Goal: Task Accomplishment & Management: Manage account settings

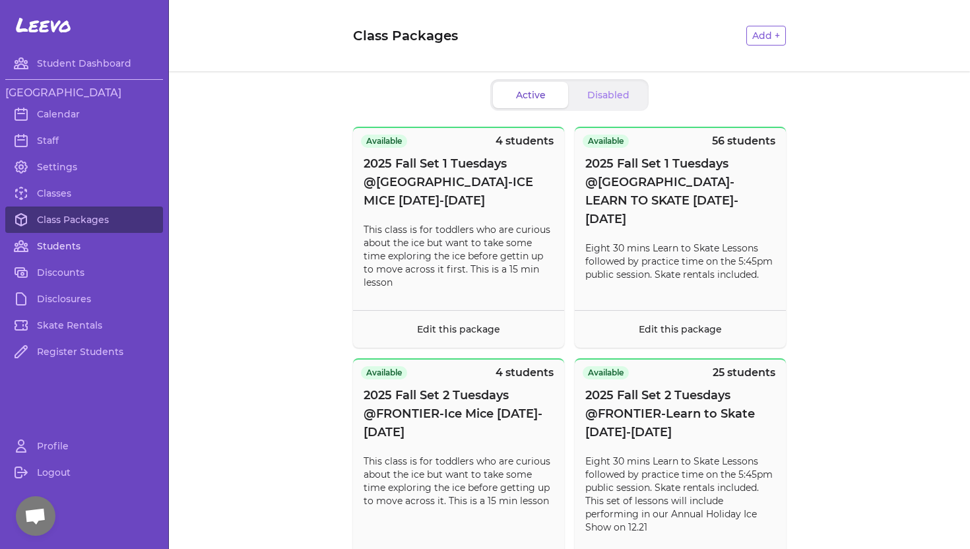
click at [49, 244] on link "Students" at bounding box center [84, 246] width 158 height 26
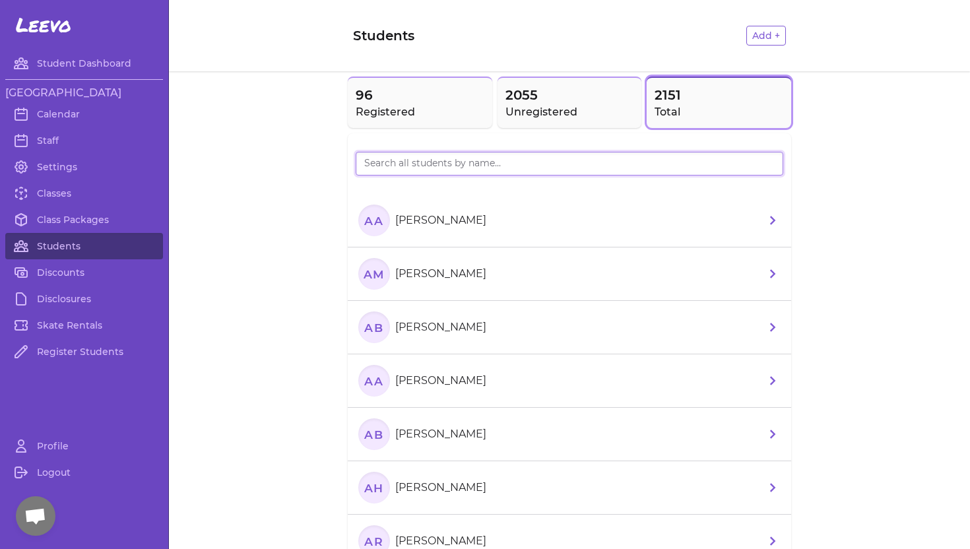
click at [459, 160] on input "search" at bounding box center [570, 164] width 428 height 24
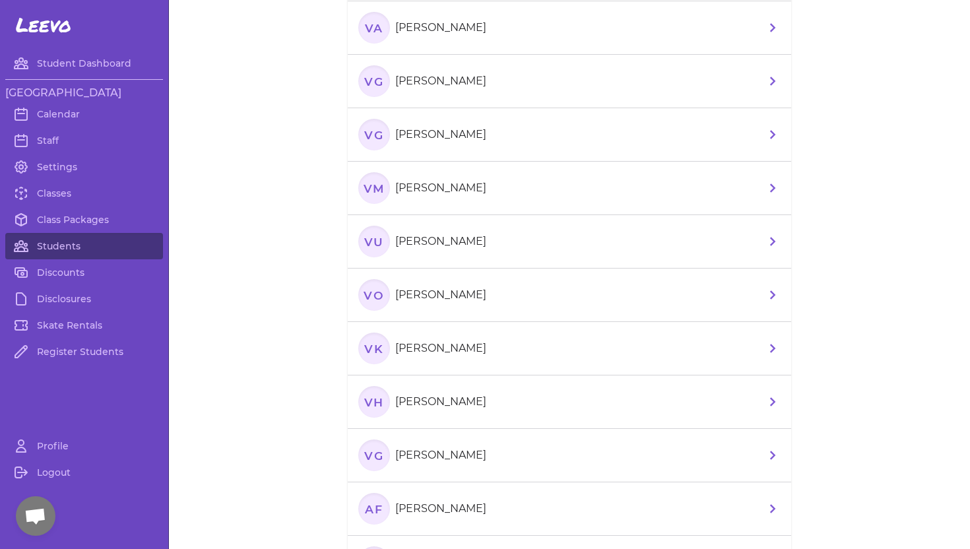
scroll to position [255, 0]
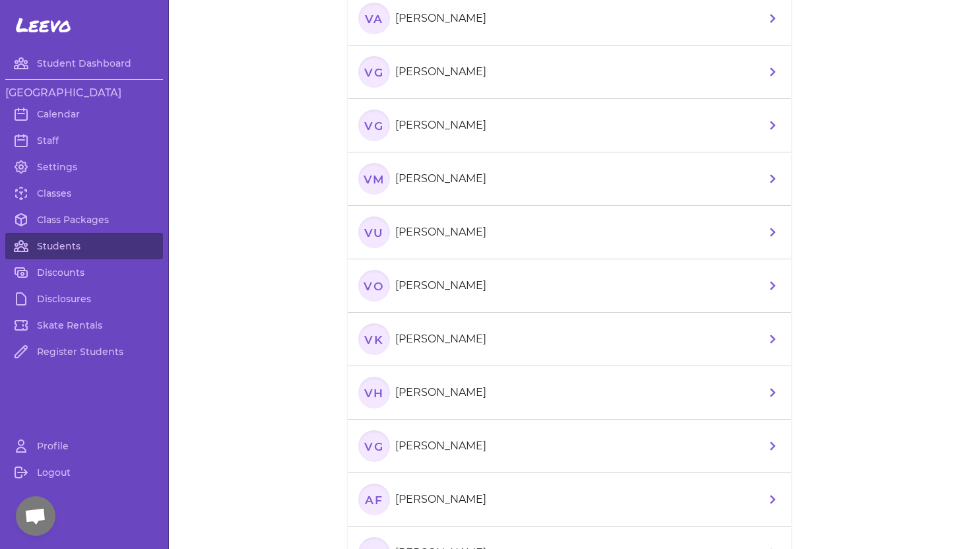
type input "Vivi"
click at [442, 390] on p "[PERSON_NAME]" at bounding box center [440, 393] width 91 height 16
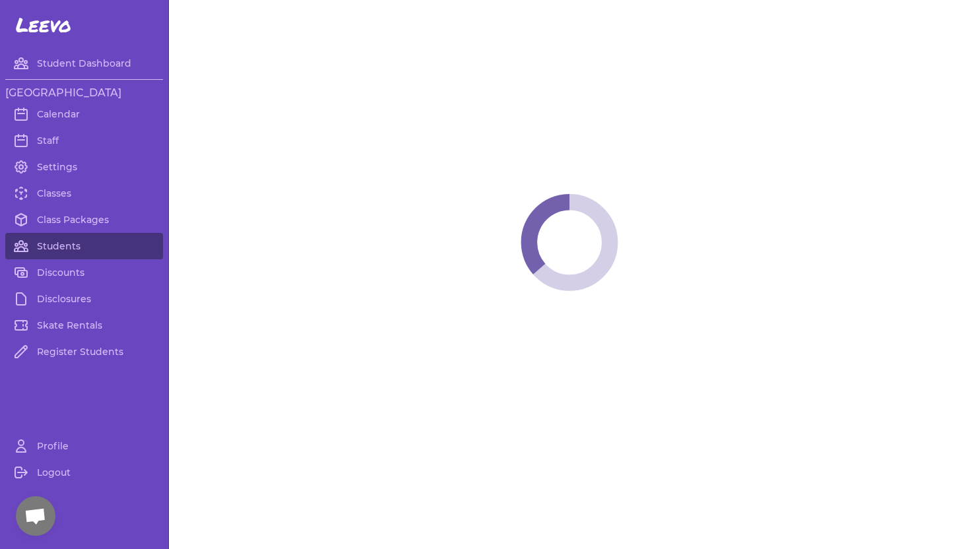
select select "ID"
select select "youth_figure"
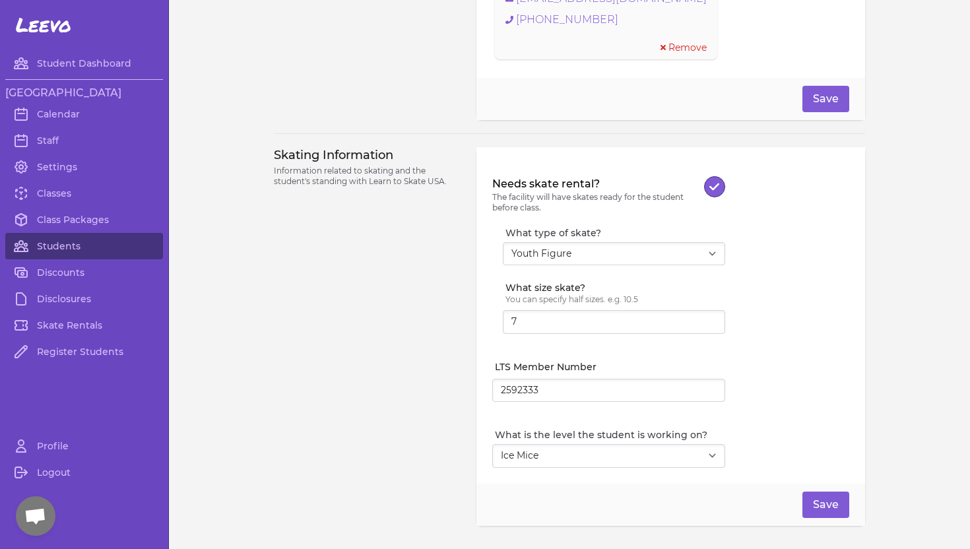
scroll to position [1060, 0]
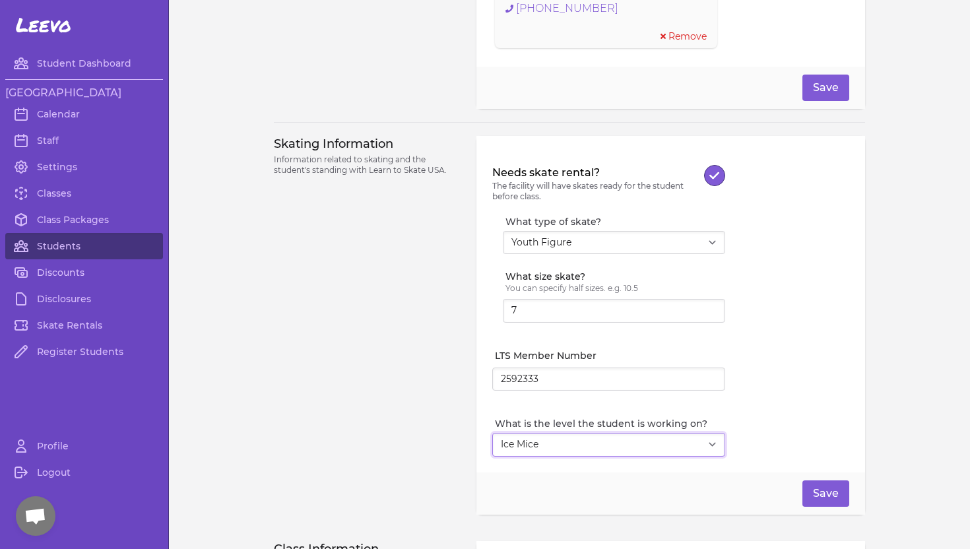
click at [707, 444] on select "Select Level I don't know Basic 1 Basic 2 Basic 3 Basic 4 Basic 5 Basic 6 Snowp…" at bounding box center [608, 445] width 233 height 24
select select "7"
click at [492, 433] on select "Select Level I don't know Basic 1 Basic 2 Basic 3 Basic 4 Basic 5 Basic 6 Snowp…" at bounding box center [608, 445] width 233 height 24
click at [815, 82] on button "Save" at bounding box center [826, 88] width 47 height 26
click at [119, 246] on link "Students" at bounding box center [84, 246] width 158 height 26
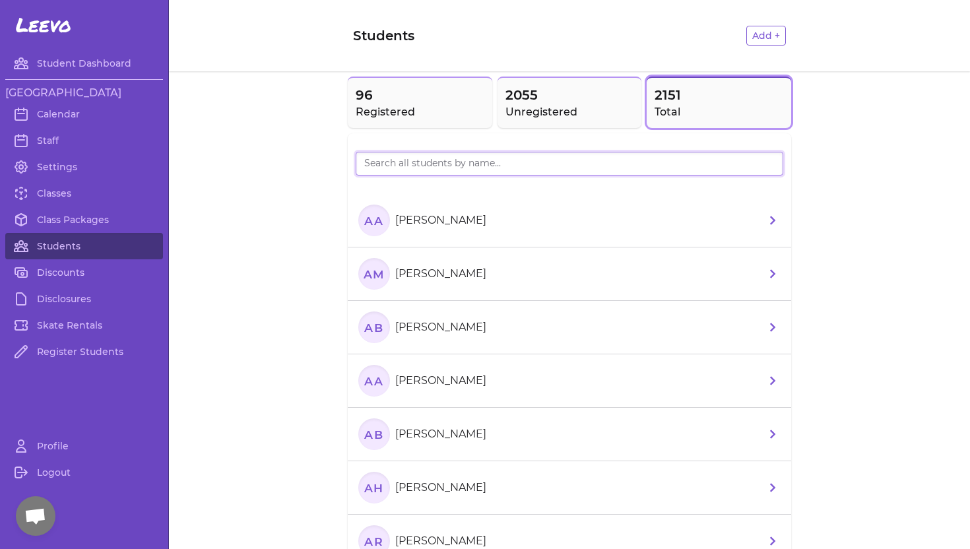
click at [436, 165] on input "search" at bounding box center [570, 164] width 428 height 24
type input "[PERSON_NAME]"
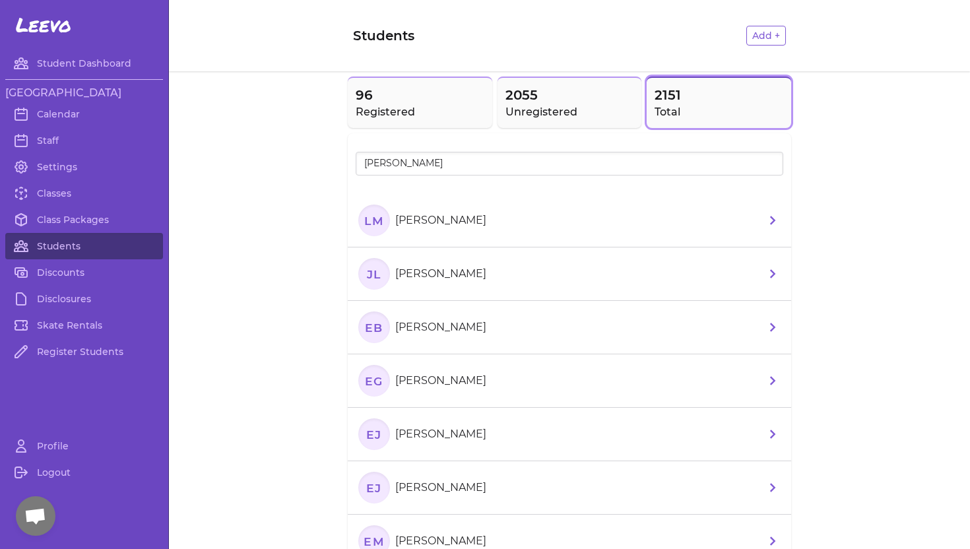
click at [412, 216] on p "[PERSON_NAME]" at bounding box center [440, 221] width 91 height 16
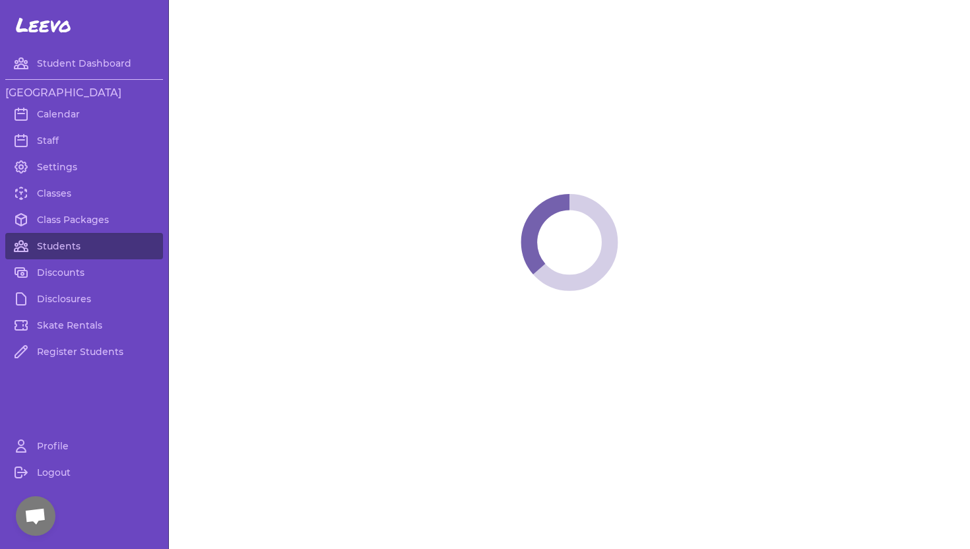
select select "ID"
select select "youth_figure"
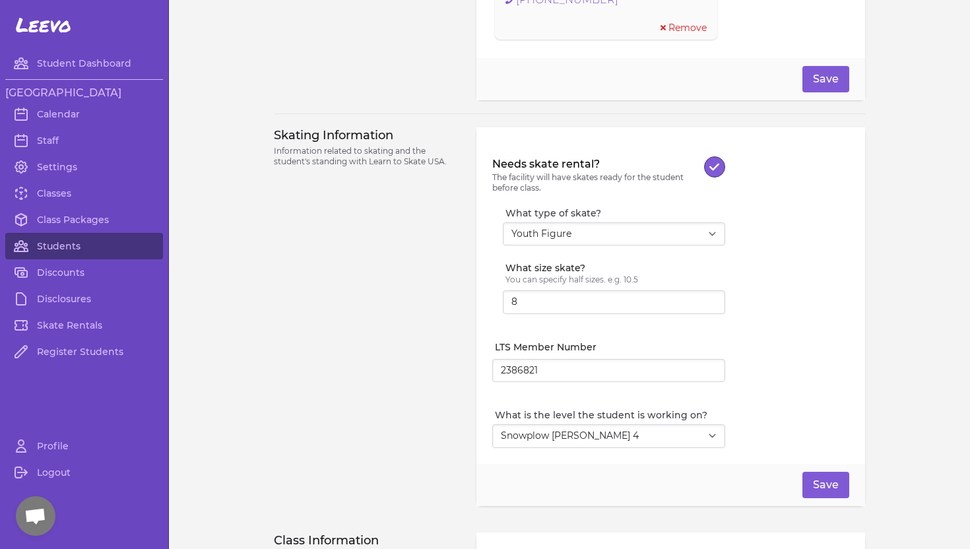
scroll to position [1202, 0]
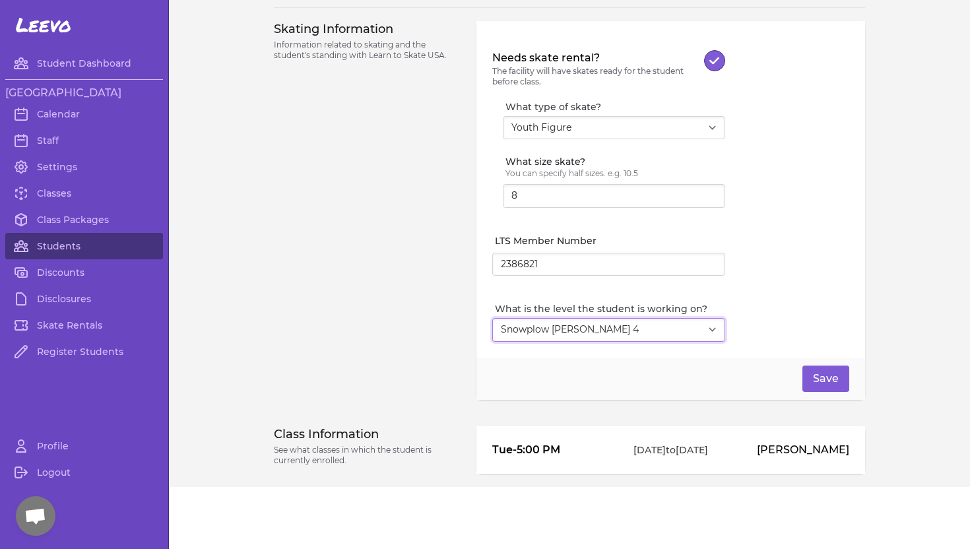
click at [705, 327] on select "Select Level I don't know Basic 1 Basic 2 Basic 3 Basic 4 Basic 5 Basic 6 Snowp…" at bounding box center [608, 330] width 233 height 24
select select "2"
click at [492, 318] on select "Select Level I don't know Basic 1 Basic 2 Basic 3 Basic 4 Basic 5 Basic 6 Snowp…" at bounding box center [608, 330] width 233 height 24
click at [815, 377] on button "Save" at bounding box center [826, 379] width 47 height 26
click at [70, 192] on link "Classes" at bounding box center [84, 193] width 158 height 26
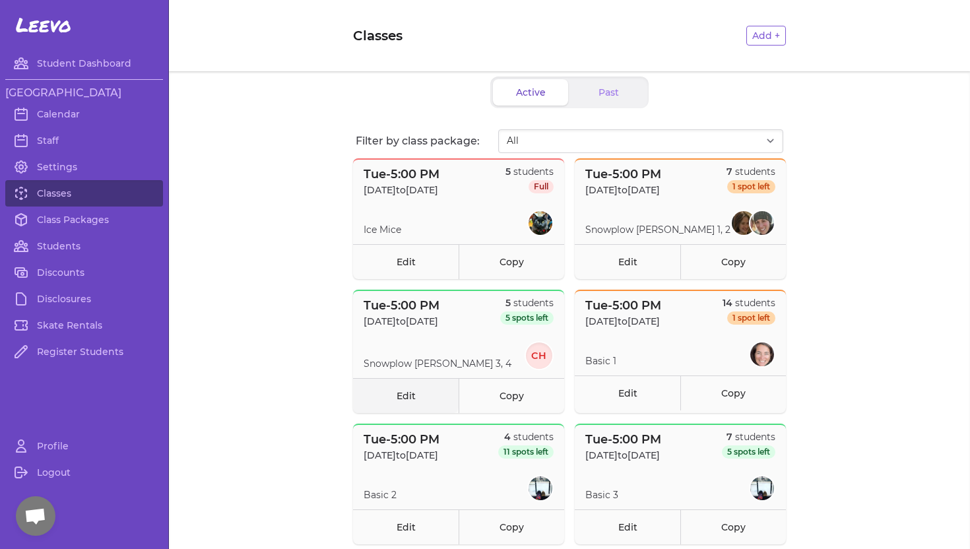
click at [388, 392] on link "Edit" at bounding box center [406, 395] width 106 height 35
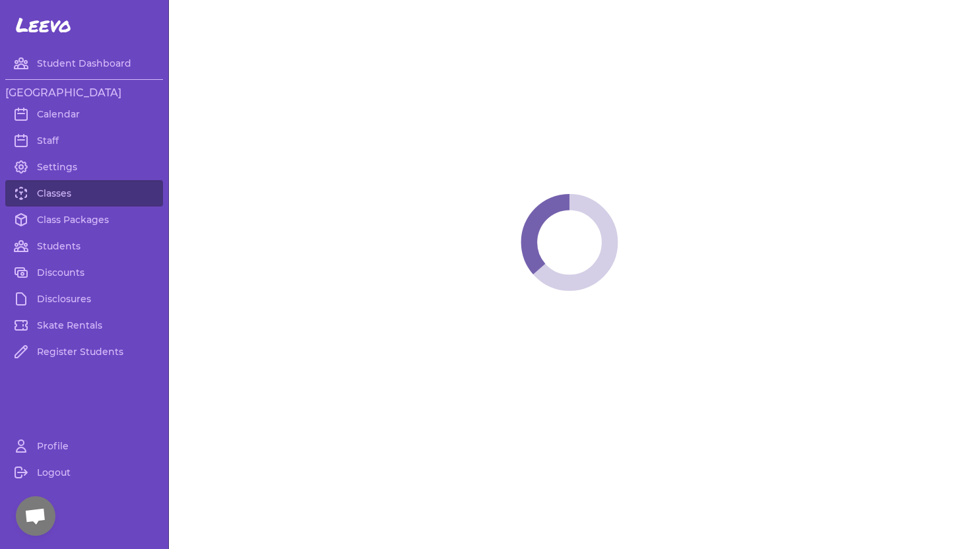
select select "2"
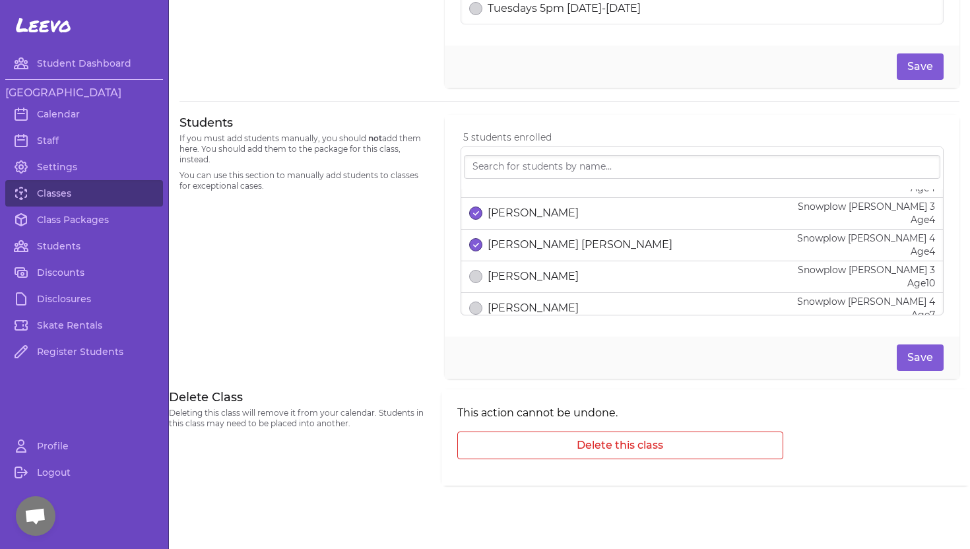
scroll to position [90, 0]
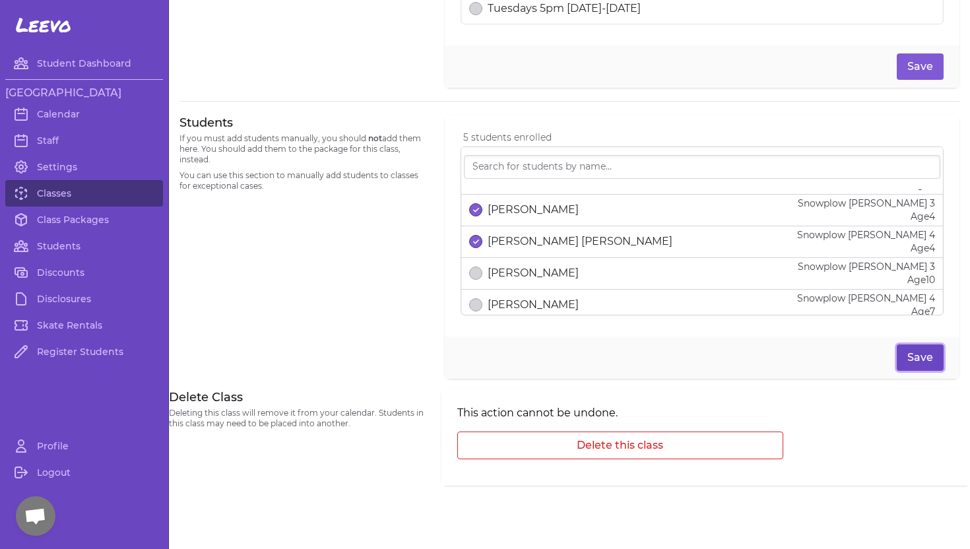
click at [915, 360] on button "Save" at bounding box center [920, 357] width 47 height 26
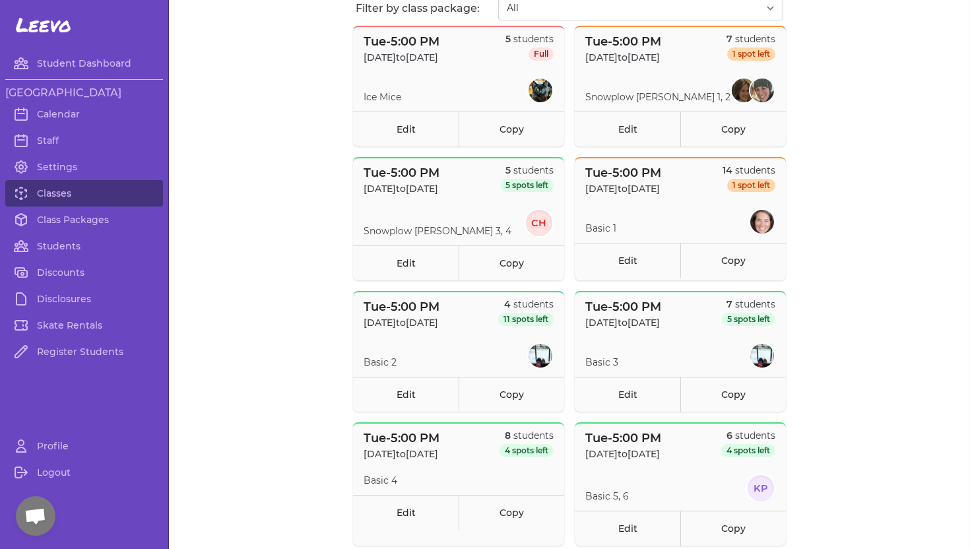
scroll to position [140, 0]
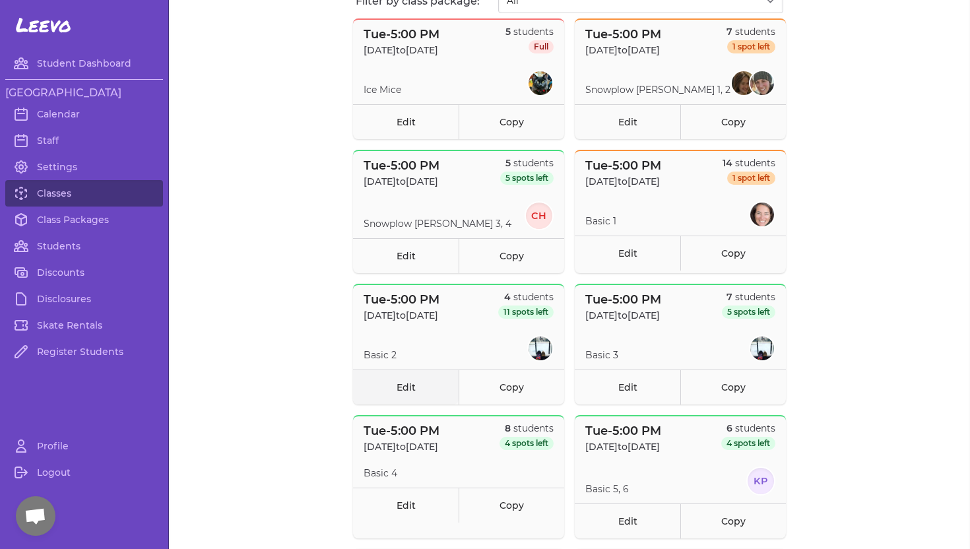
click at [400, 384] on link "Edit" at bounding box center [406, 387] width 106 height 35
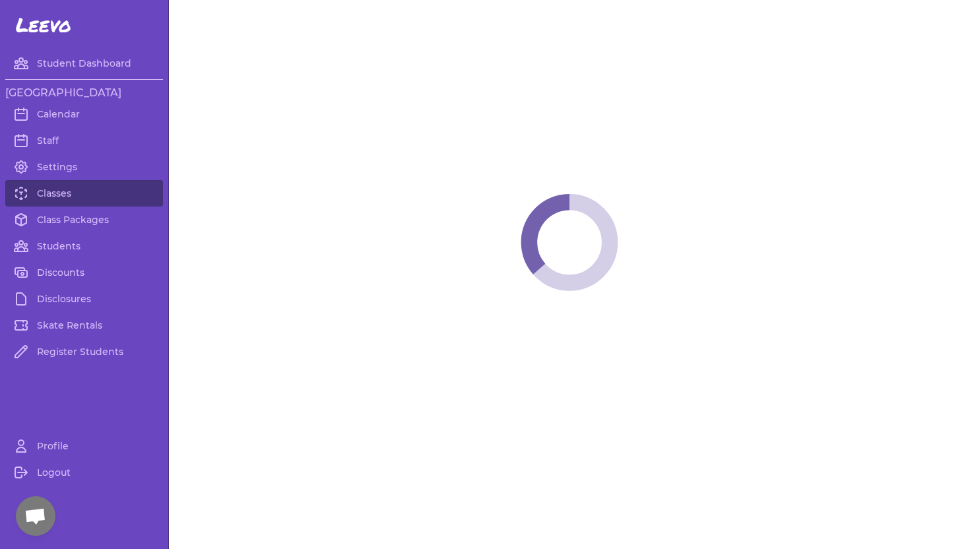
select select "2"
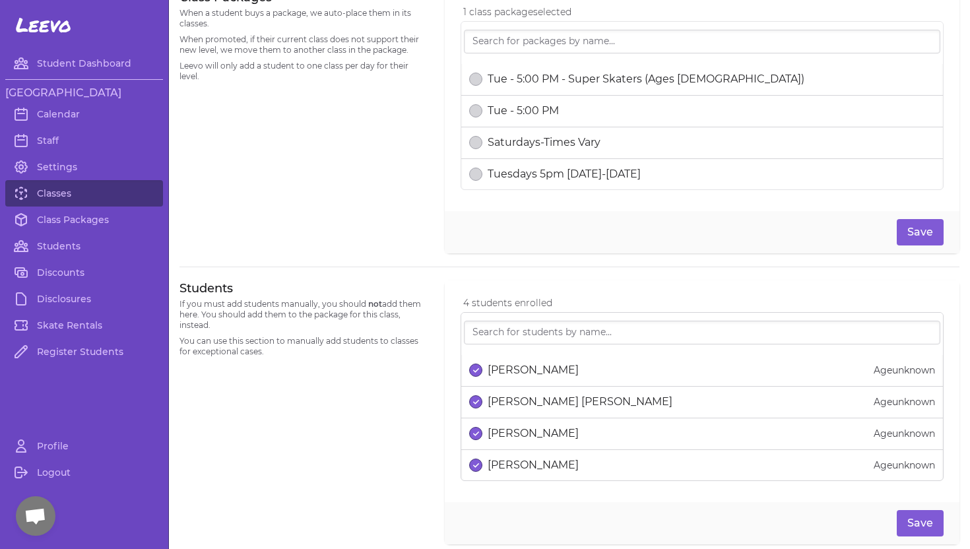
scroll to position [627, 0]
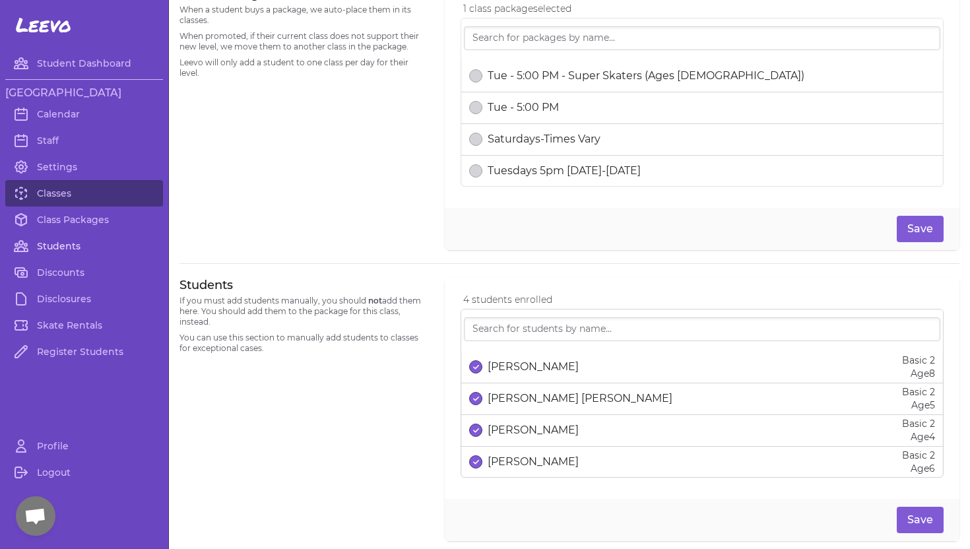
click at [57, 247] on link "Students" at bounding box center [84, 246] width 158 height 26
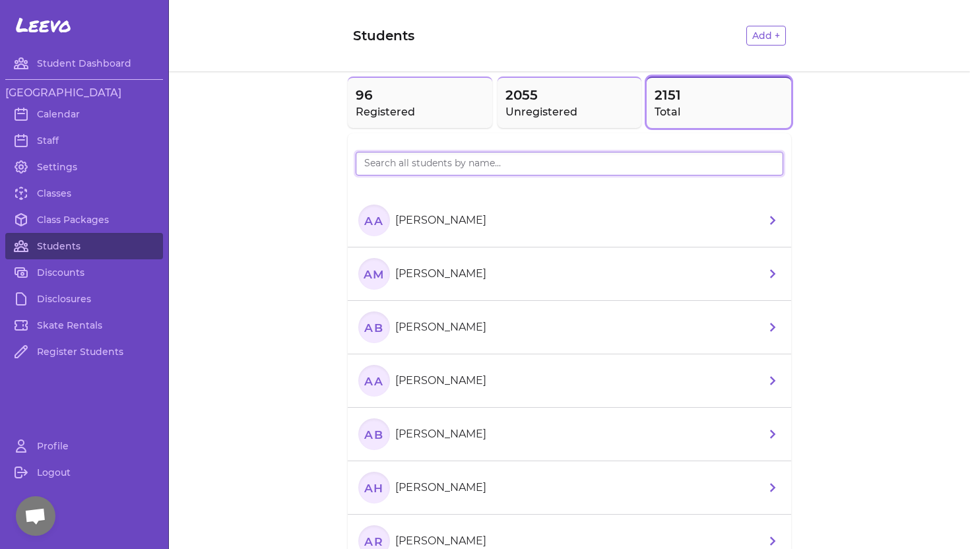
click at [400, 162] on input "search" at bounding box center [570, 164] width 428 height 24
type input "Annab"
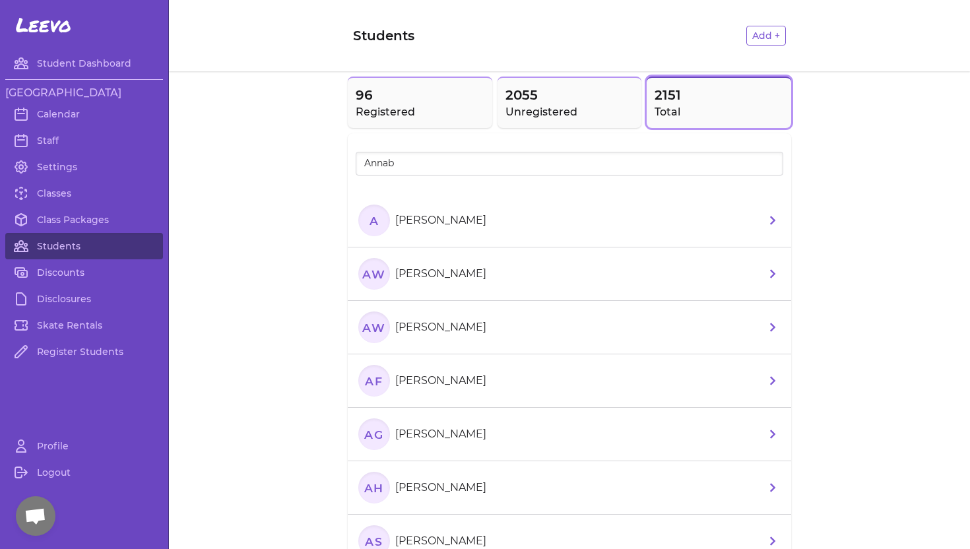
click at [441, 220] on p "[PERSON_NAME]" at bounding box center [440, 221] width 91 height 16
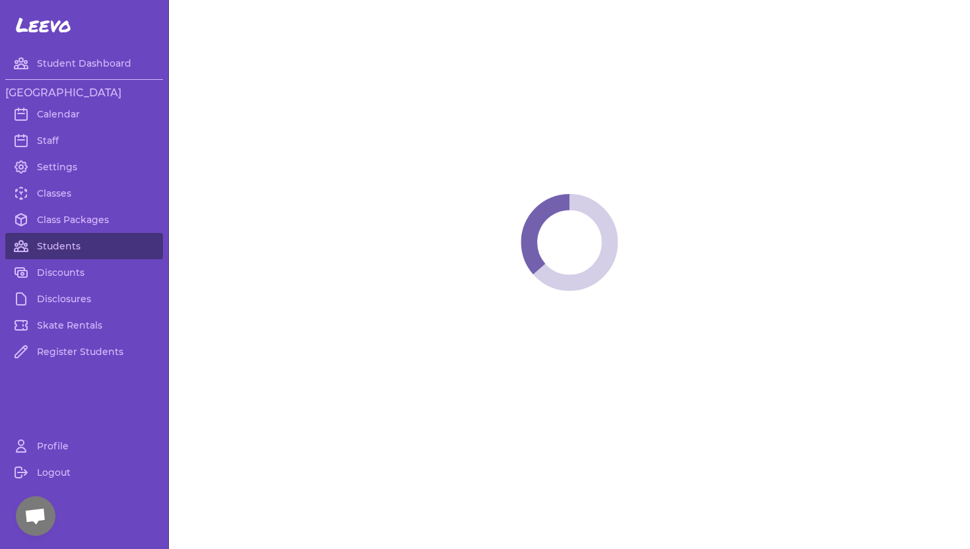
select select "ID"
select select "women_figure"
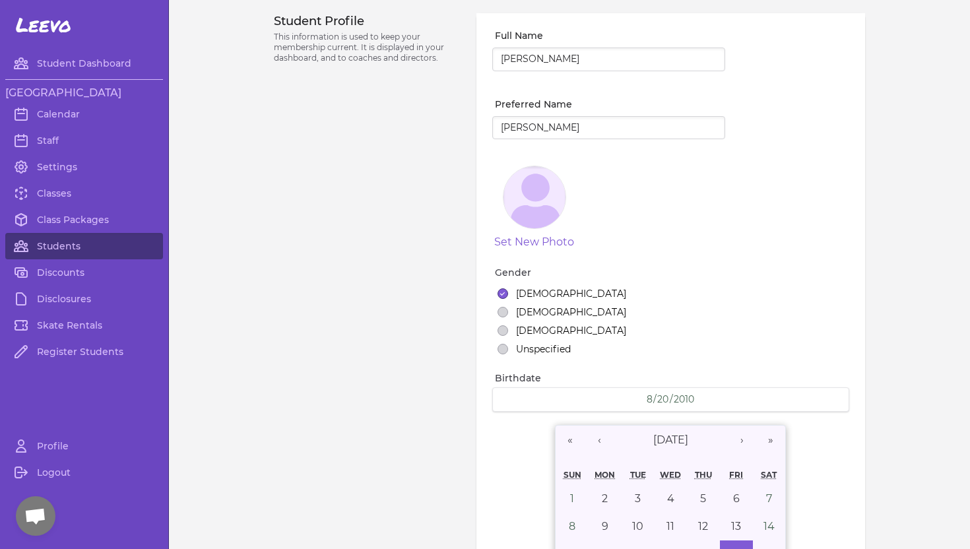
select select "1"
click at [59, 244] on link "Students" at bounding box center [84, 246] width 158 height 26
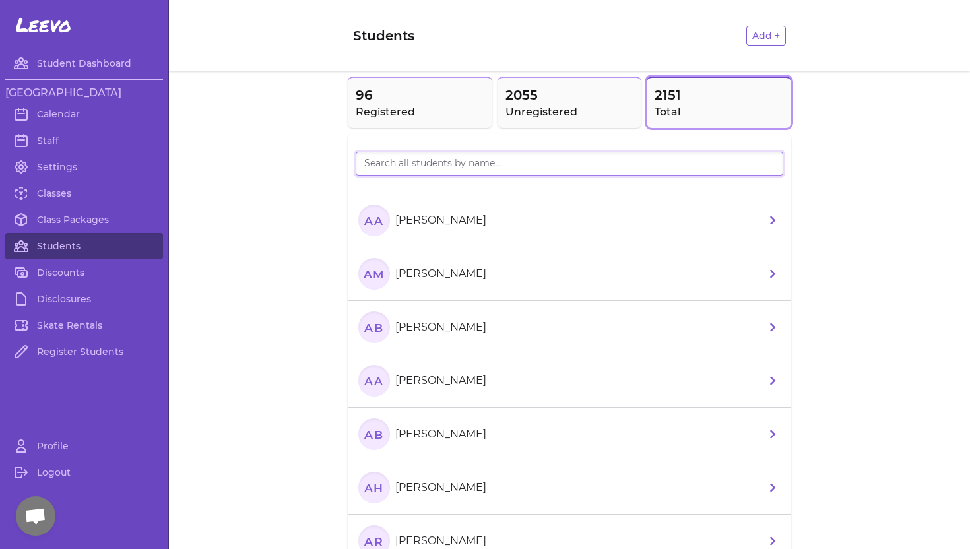
click at [374, 158] on input "search" at bounding box center [570, 164] width 428 height 24
type input "[PERSON_NAME]"
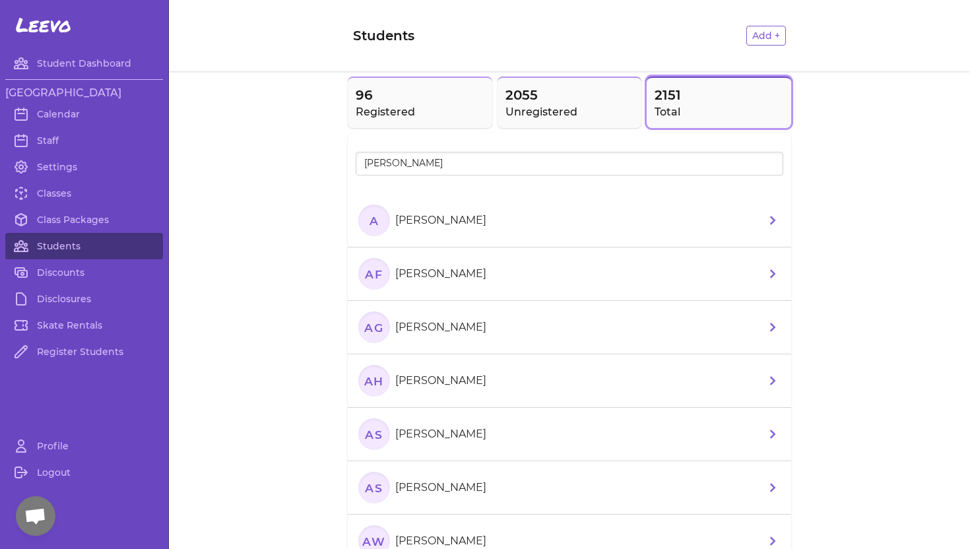
click at [445, 537] on p "[PERSON_NAME]" at bounding box center [440, 541] width 91 height 16
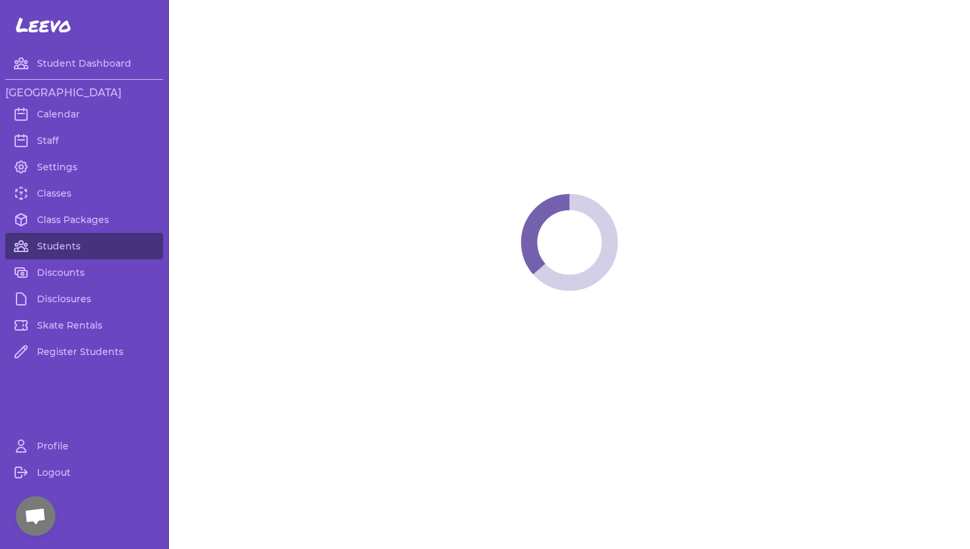
select select "ID"
select select "women_figure"
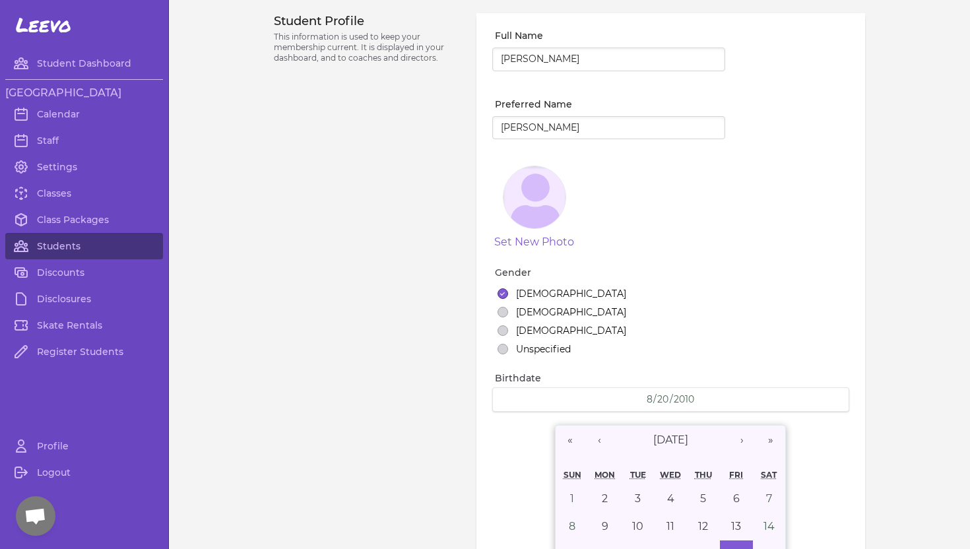
select select "1"
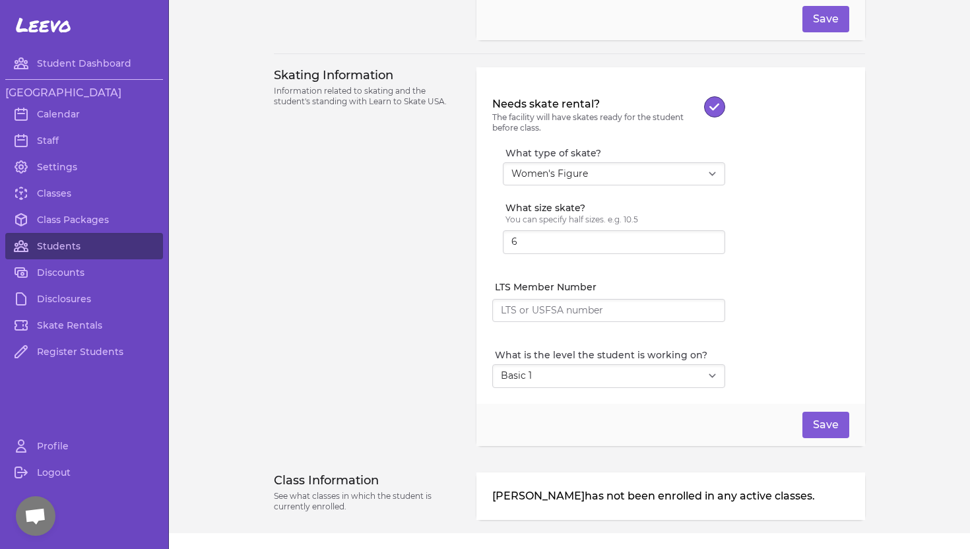
scroll to position [1133, 0]
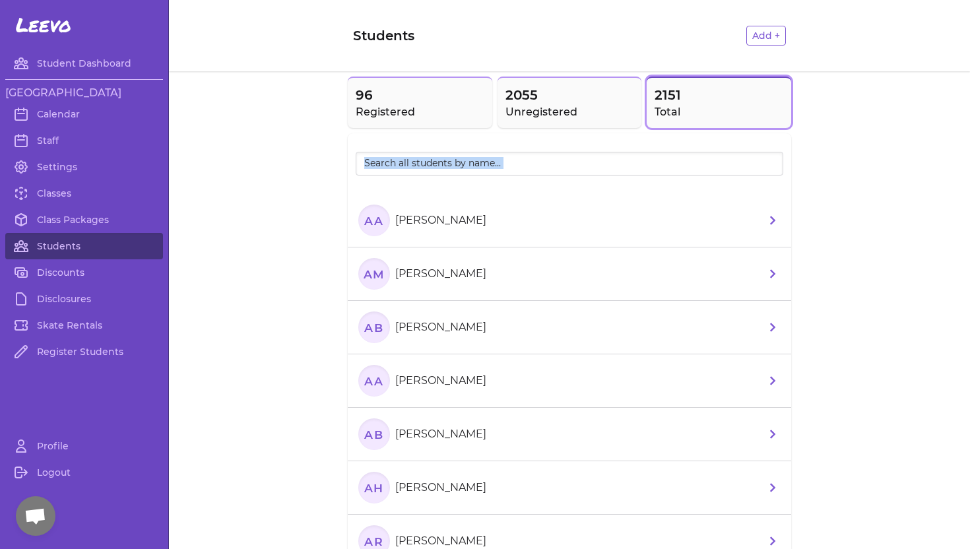
click at [428, 170] on div at bounding box center [570, 167] width 428 height 40
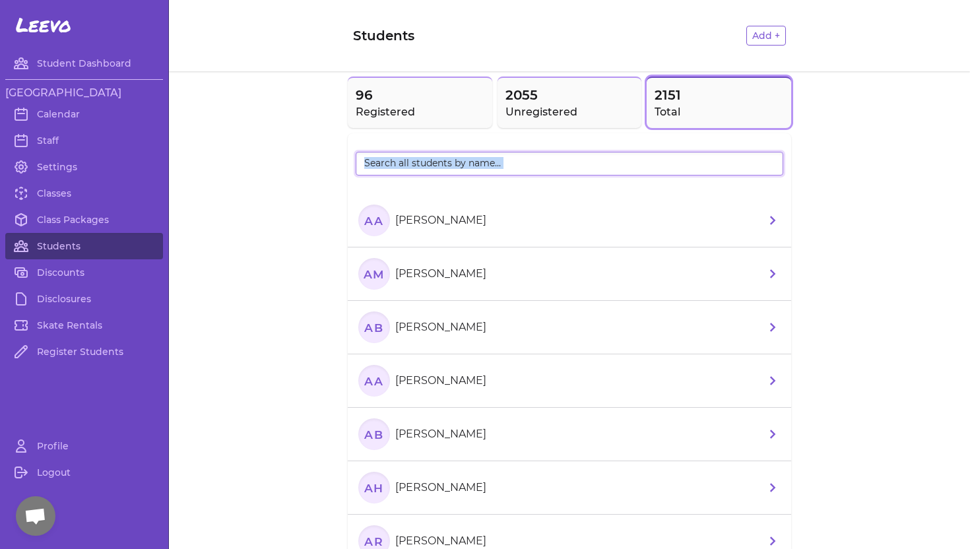
click at [439, 161] on input "search" at bounding box center [570, 164] width 428 height 24
type input "Annab"
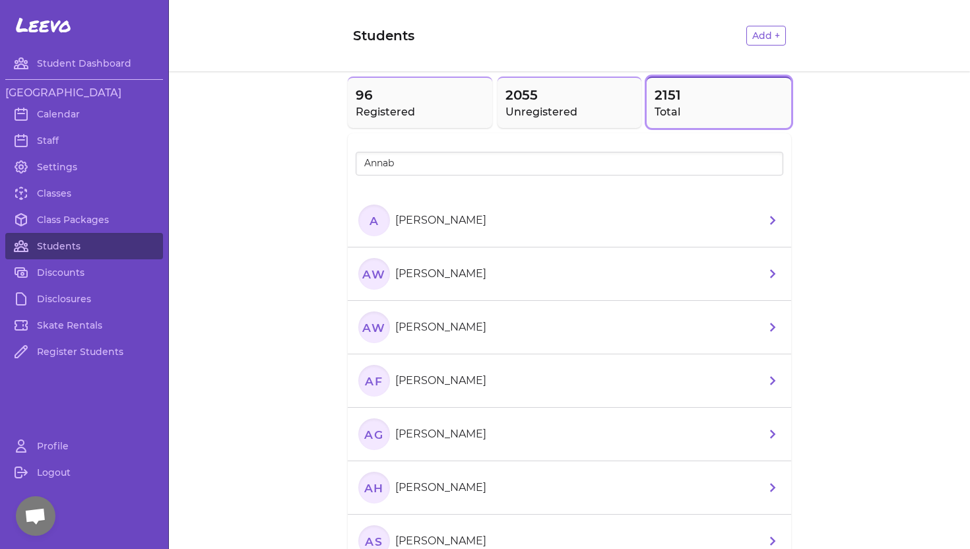
click at [441, 218] on p "[PERSON_NAME]" at bounding box center [440, 221] width 91 height 16
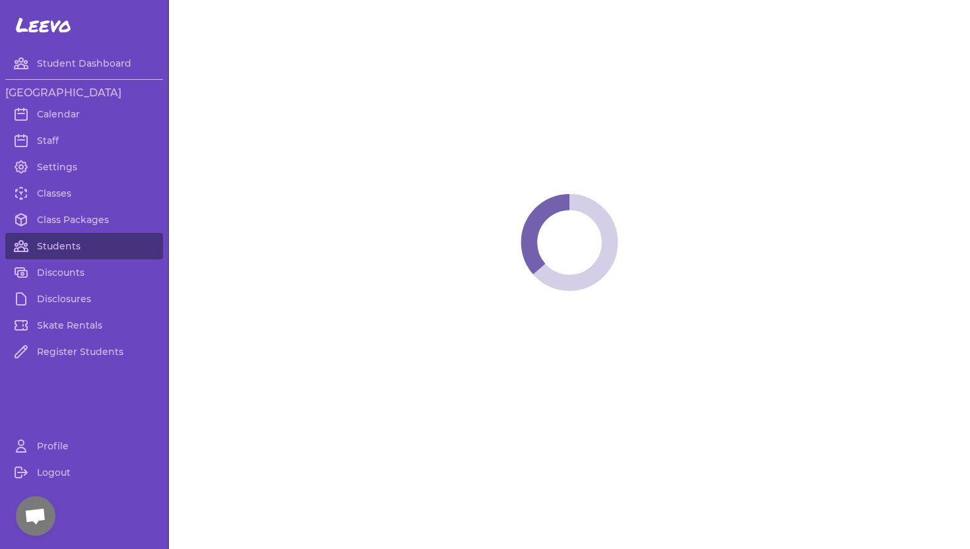
select select "ID"
select select "women_figure"
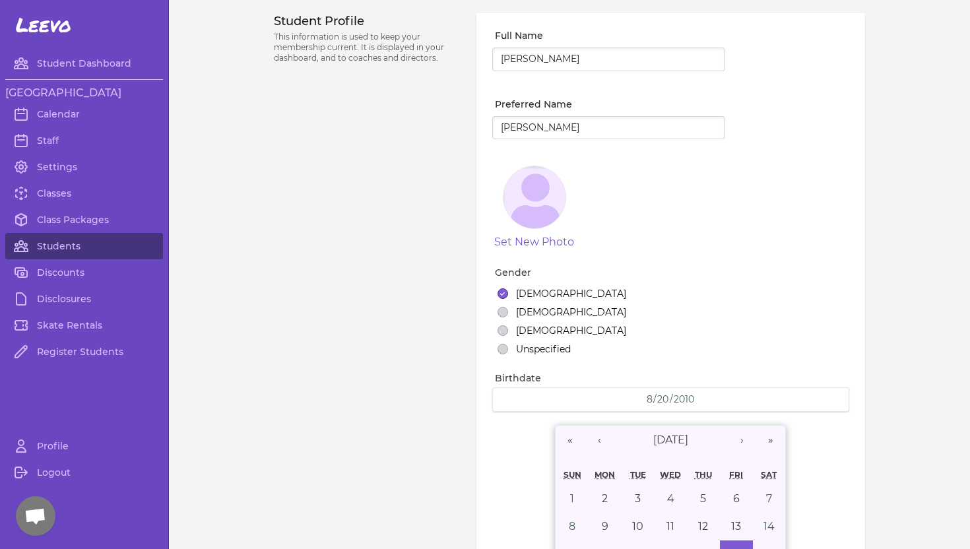
select select "1"
type input "[PERSON_NAME]"
click at [540, 129] on input "[PERSON_NAME]" at bounding box center [608, 128] width 233 height 24
type input "W"
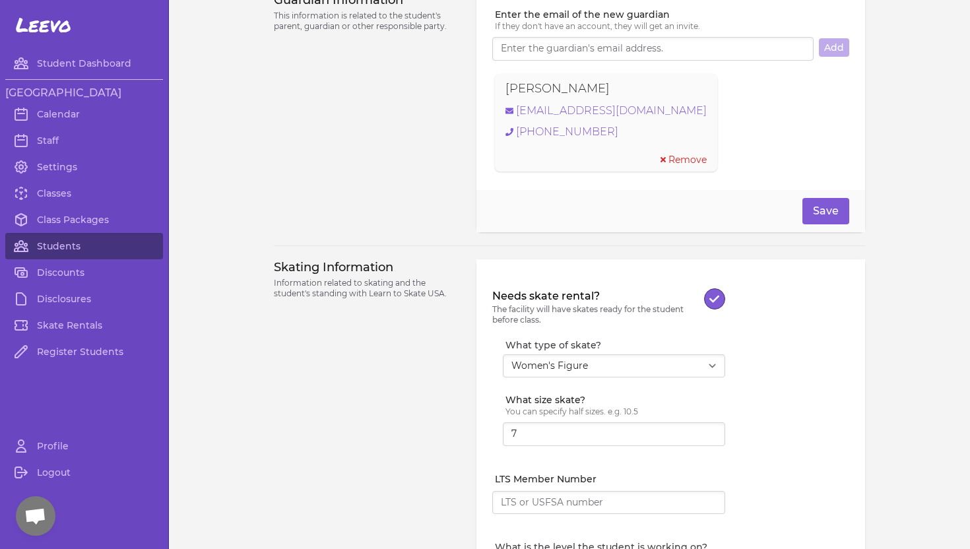
scroll to position [1175, 0]
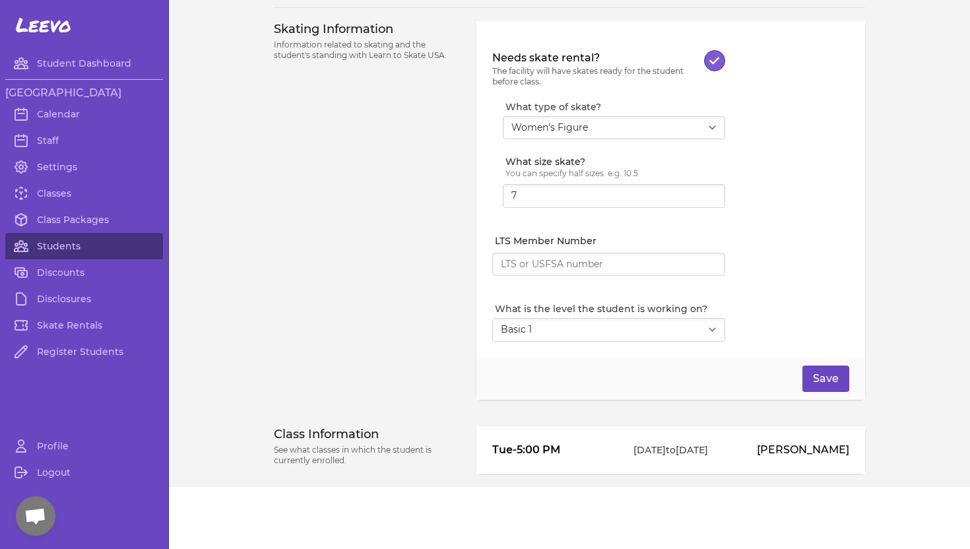
type input "[PERSON_NAME]"
click at [828, 379] on button "Save" at bounding box center [826, 379] width 47 height 26
click at [819, 376] on button "Save" at bounding box center [826, 379] width 47 height 26
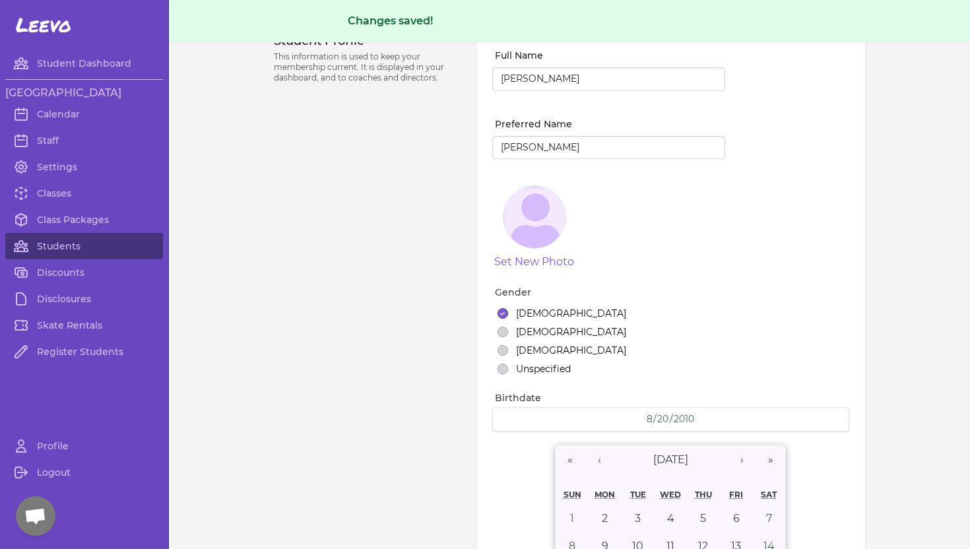
scroll to position [0, 0]
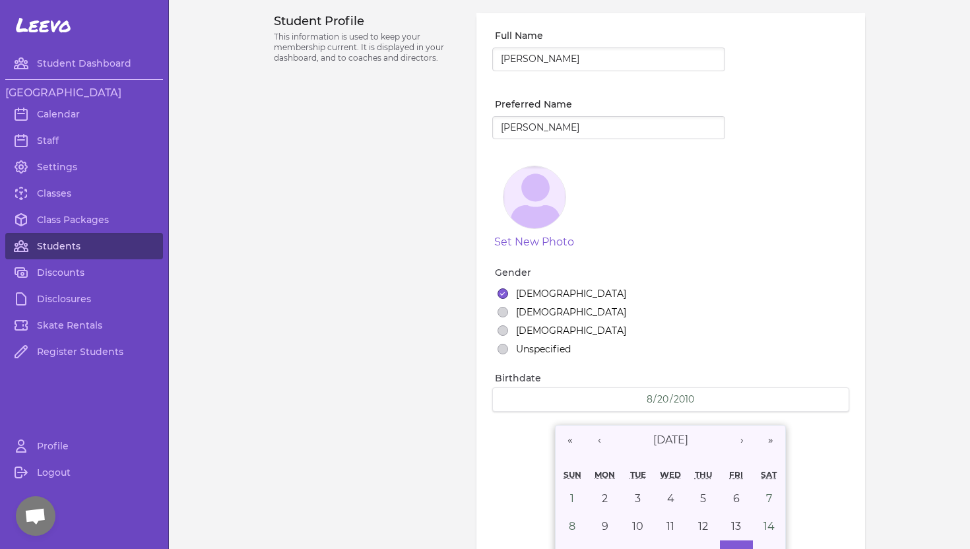
click at [67, 246] on link "Students" at bounding box center [84, 246] width 158 height 26
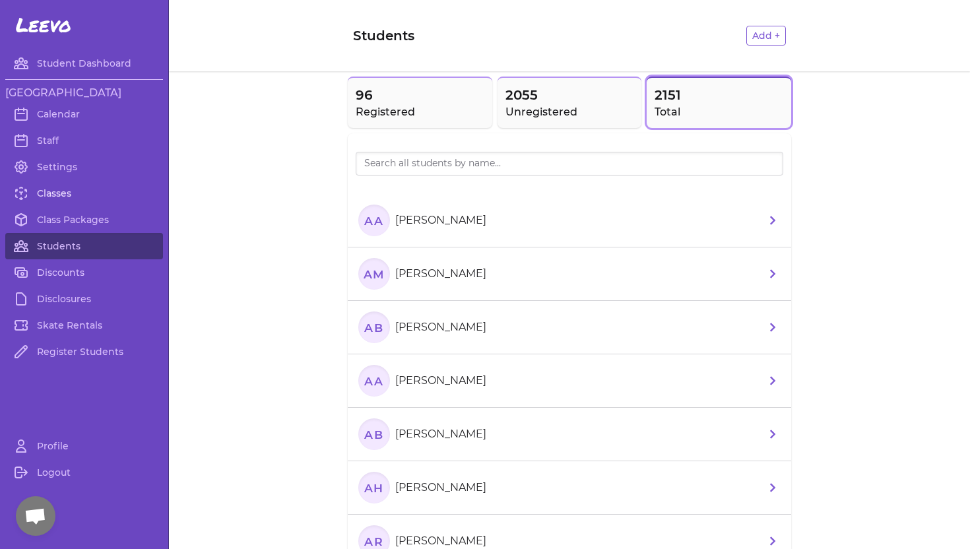
click at [48, 193] on link "Classes" at bounding box center [84, 193] width 158 height 26
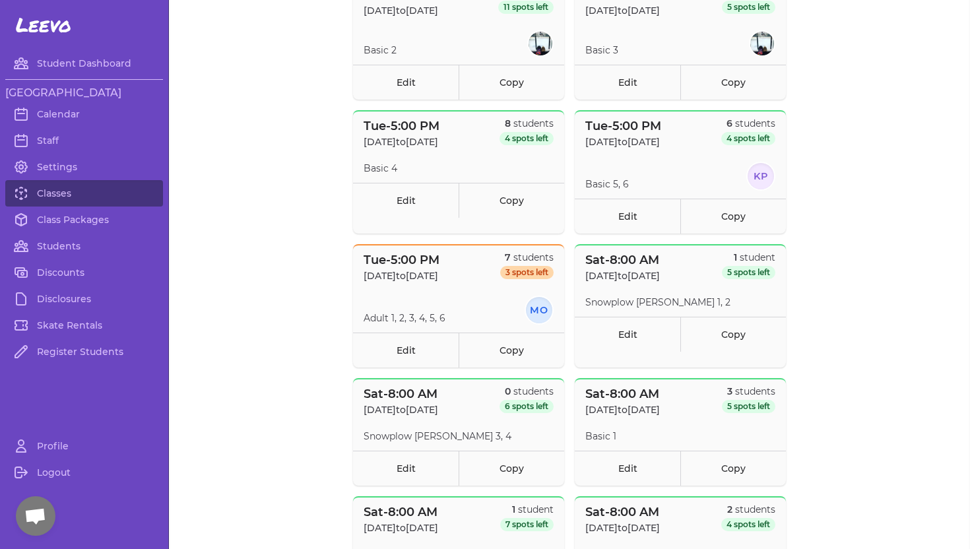
scroll to position [450, 0]
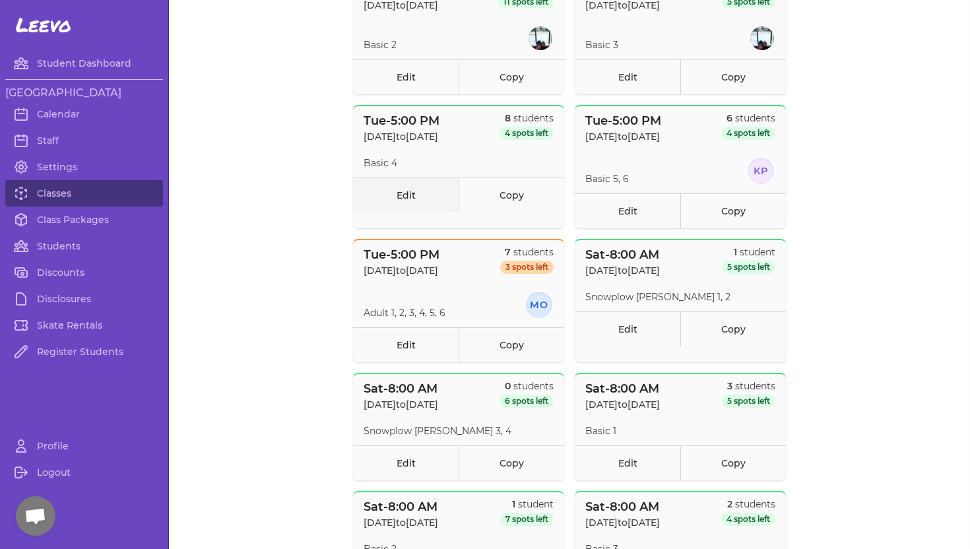
click at [413, 191] on link "Edit" at bounding box center [406, 195] width 106 height 35
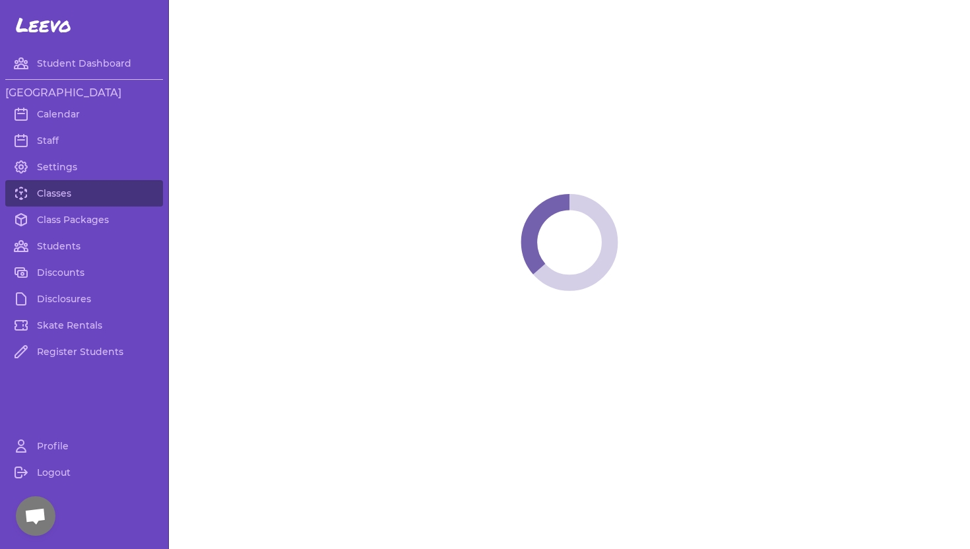
select select "2"
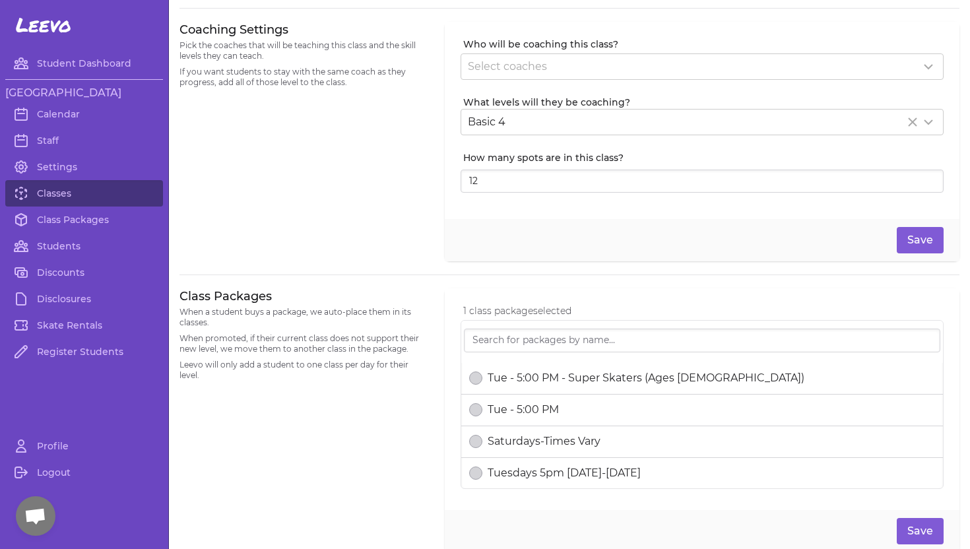
scroll to position [343, 0]
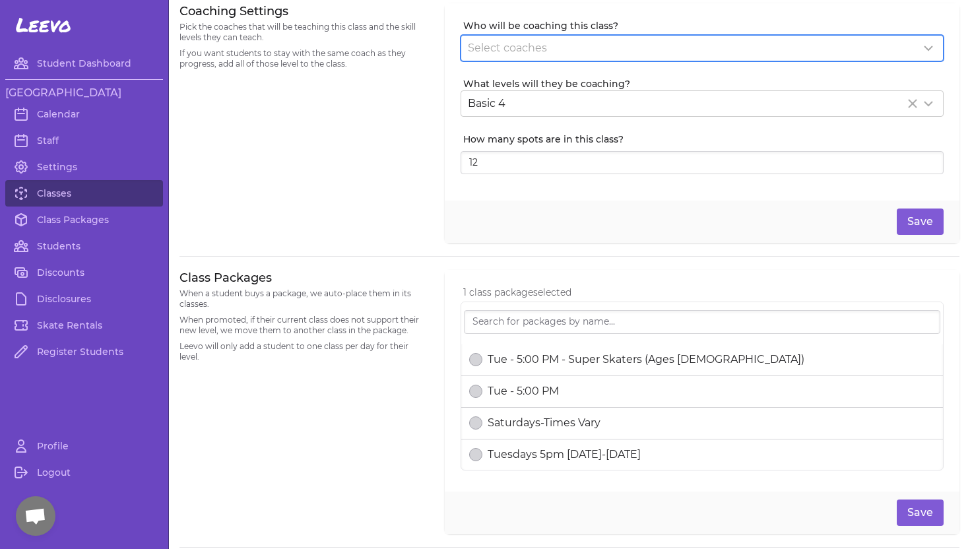
click at [552, 48] on div "Select coaches" at bounding box center [694, 48] width 453 height 16
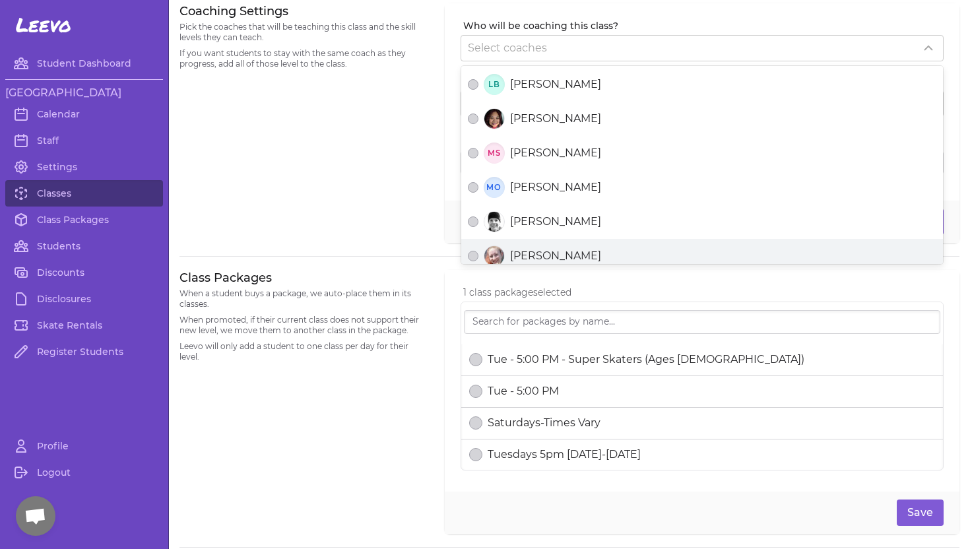
scroll to position [553, 0]
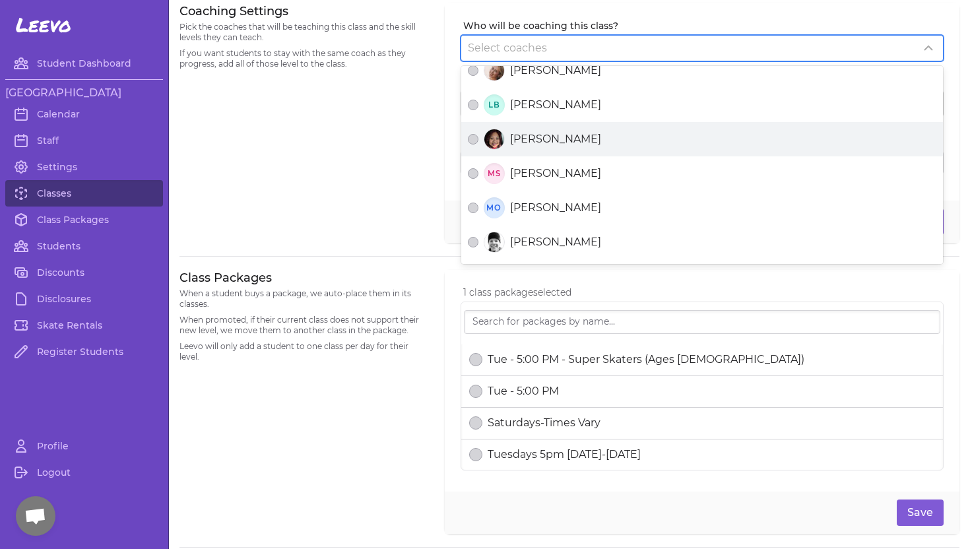
click at [538, 142] on span "[PERSON_NAME]" at bounding box center [555, 139] width 91 height 16
click at [478, 142] on button "[PERSON_NAME]" at bounding box center [473, 139] width 11 height 11
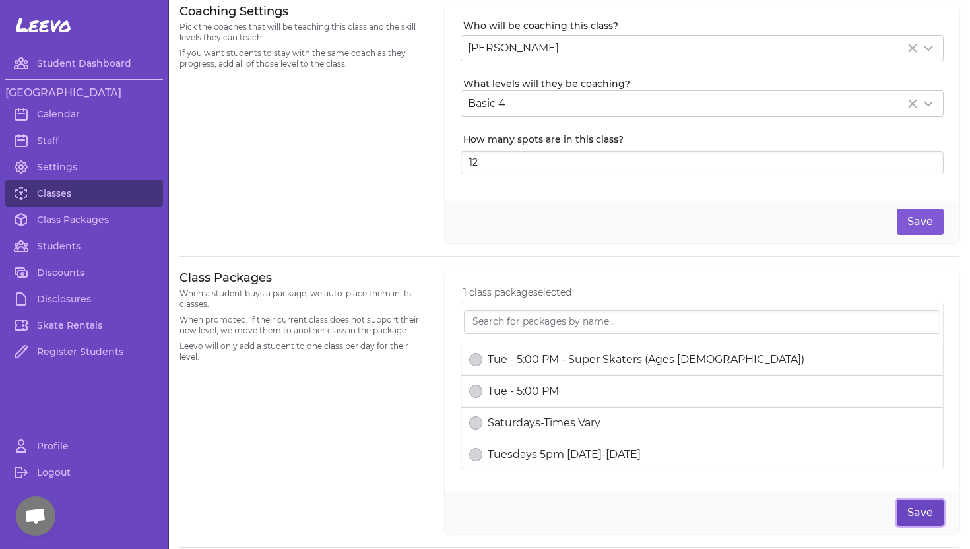
click at [923, 514] on button "Save" at bounding box center [920, 513] width 47 height 26
